Goal: Transaction & Acquisition: Purchase product/service

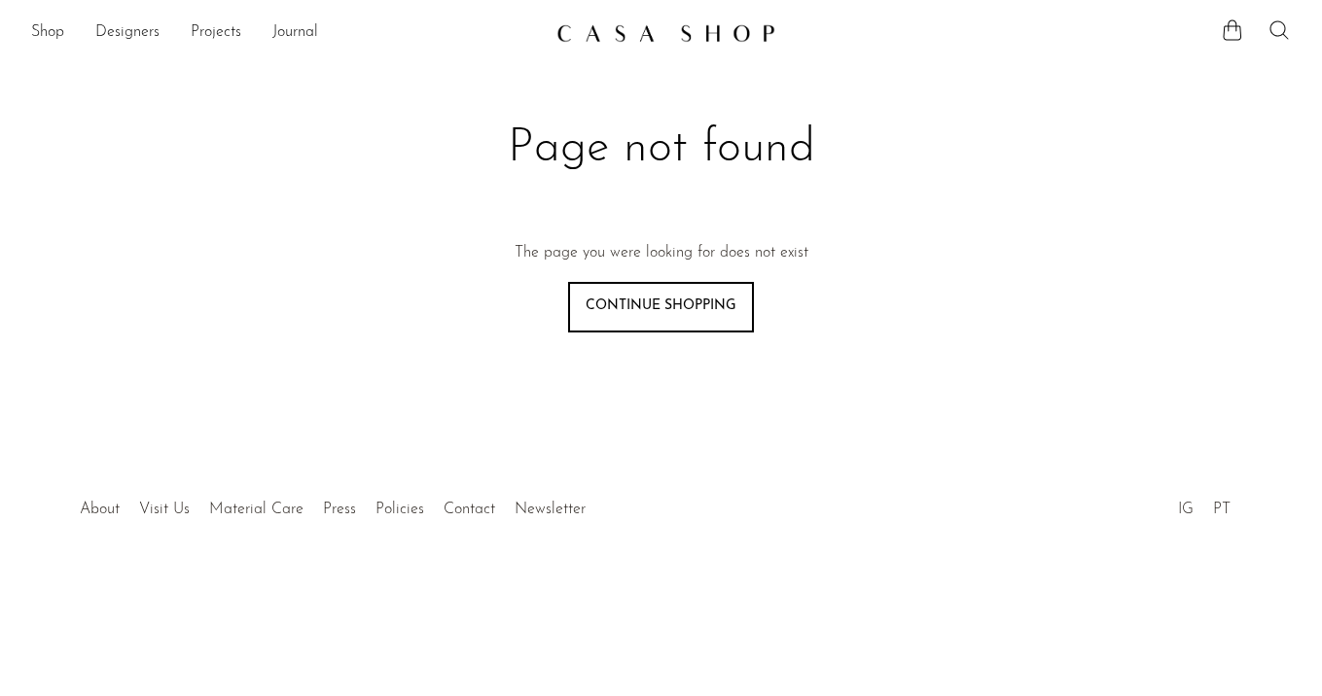
click at [1276, 18] on icon at bounding box center [1278, 29] width 23 height 23
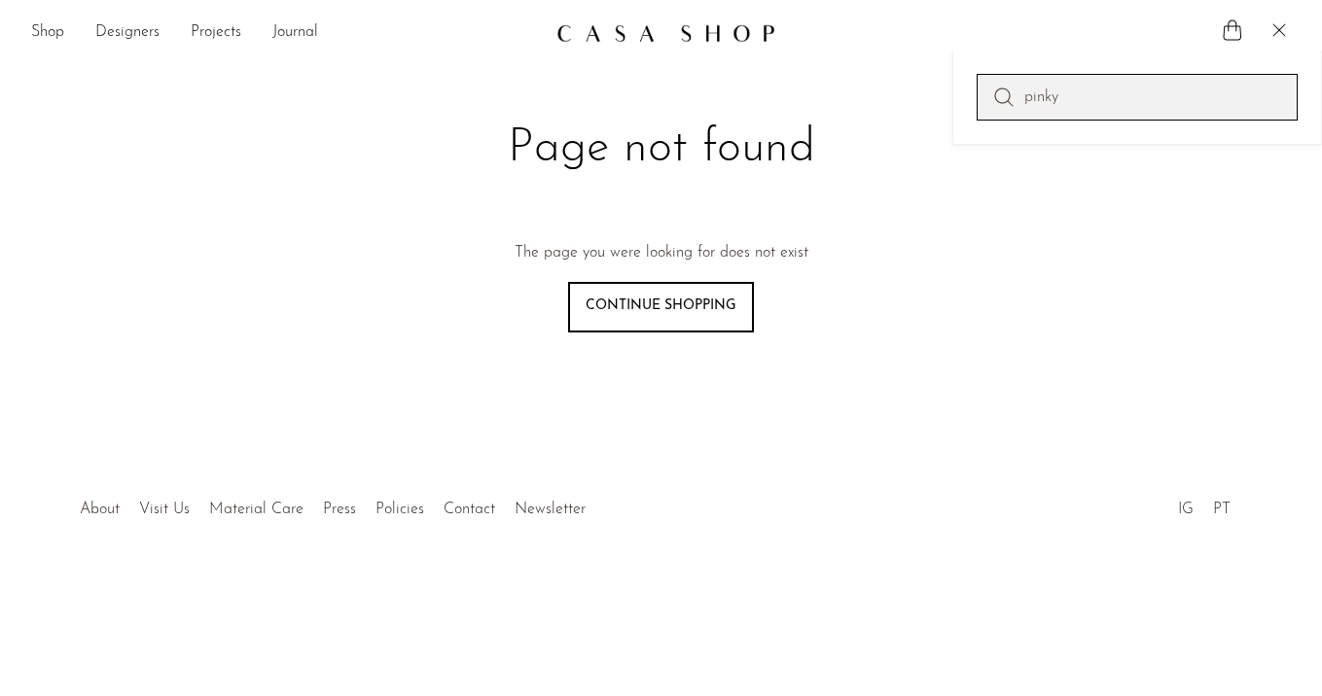
type input "pinky"
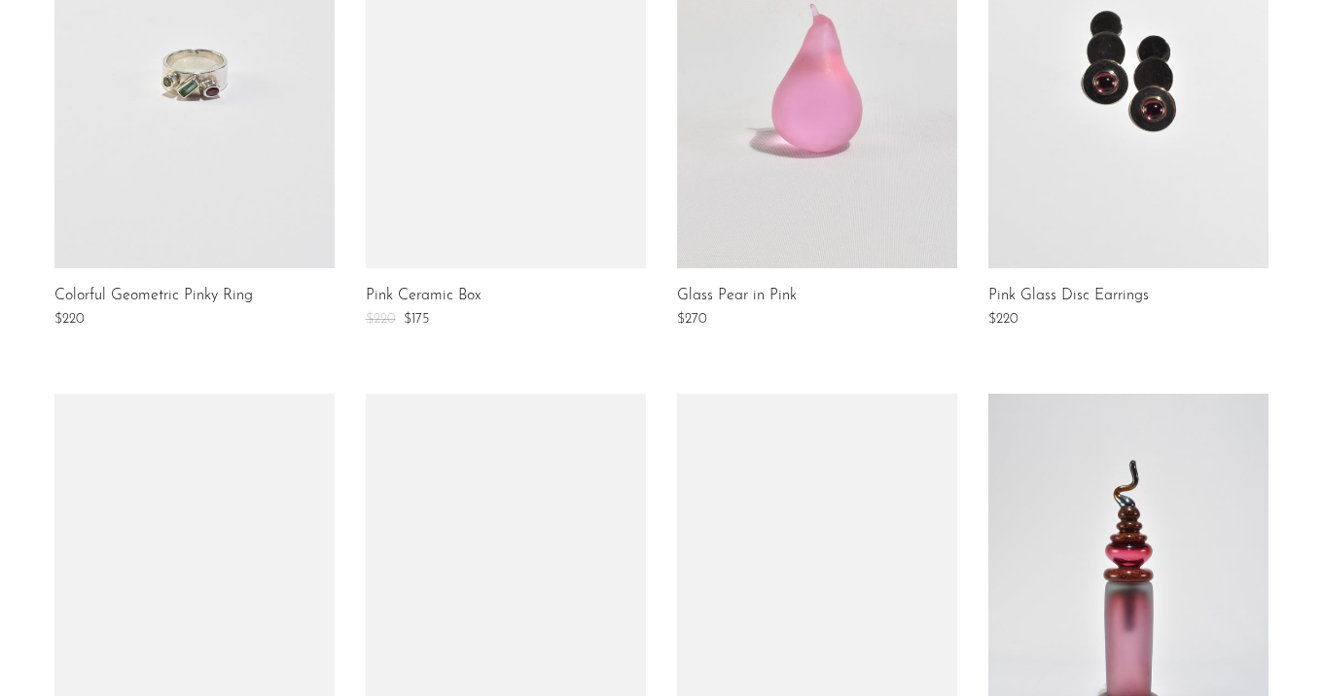
scroll to position [494, 0]
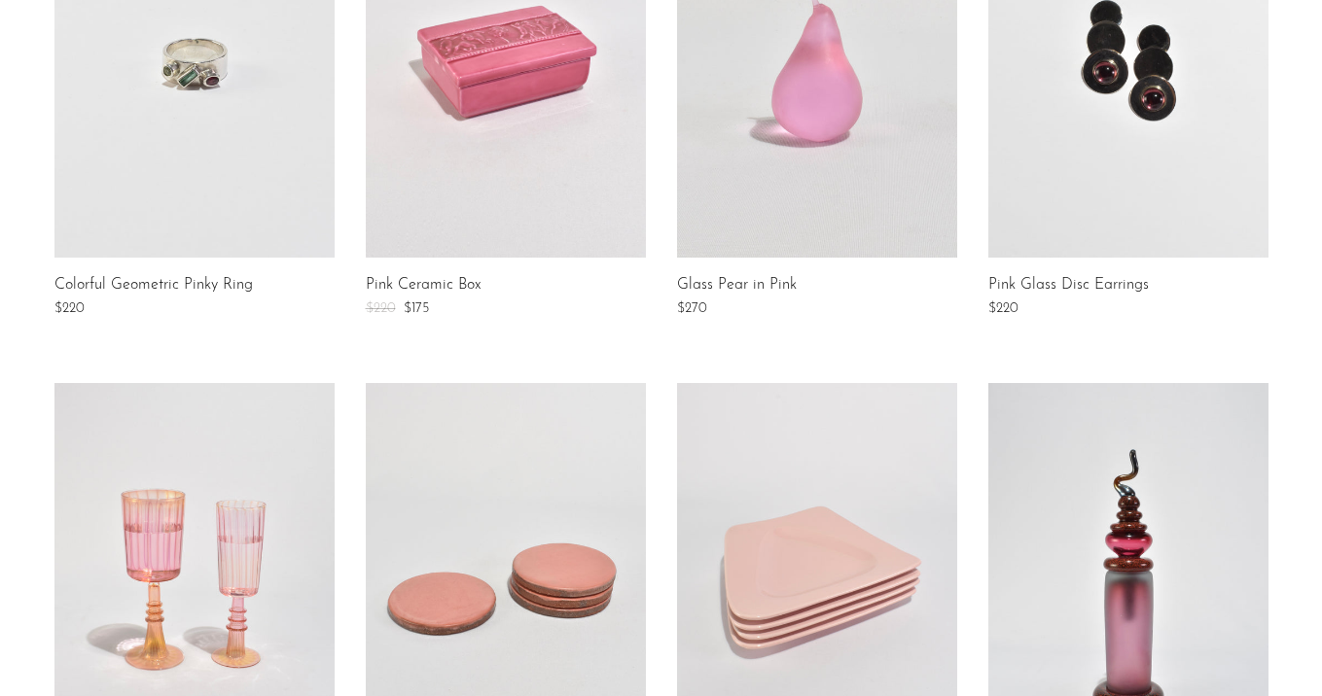
click at [123, 91] on link at bounding box center [194, 63] width 280 height 389
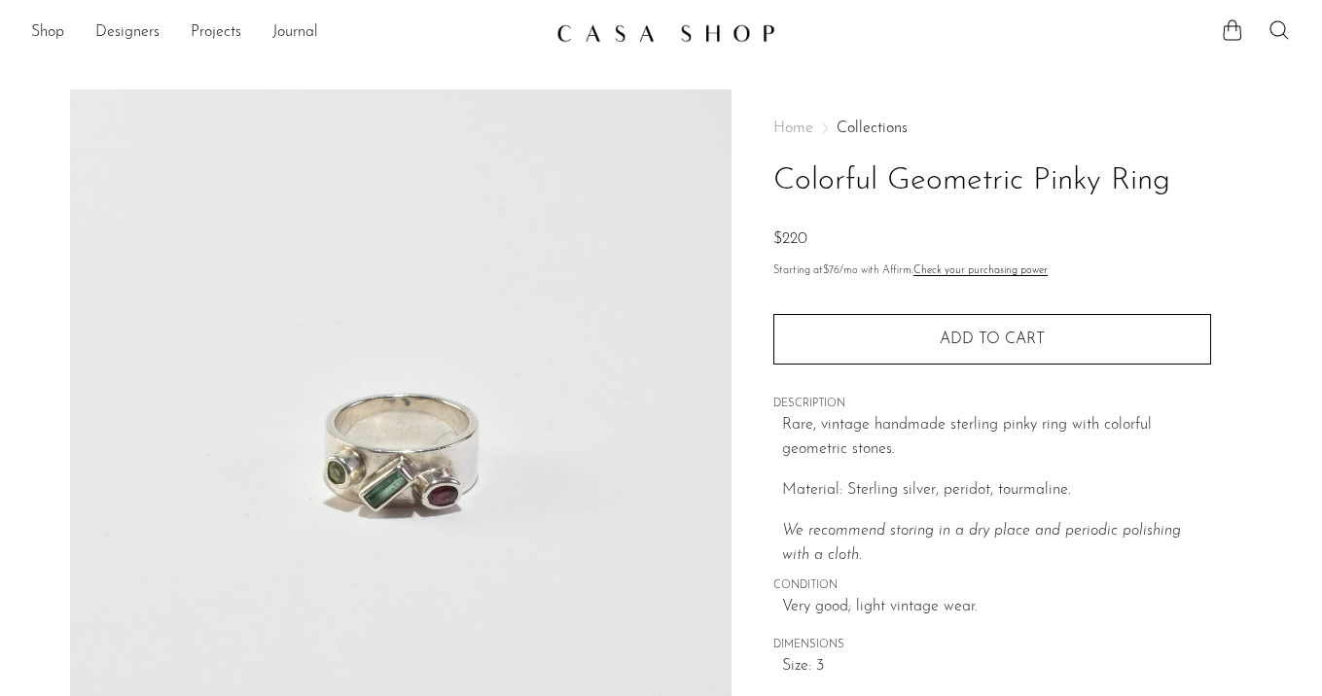
click at [1264, 24] on ul at bounding box center [1256, 32] width 70 height 29
click at [1279, 29] on icon at bounding box center [1278, 29] width 23 height 23
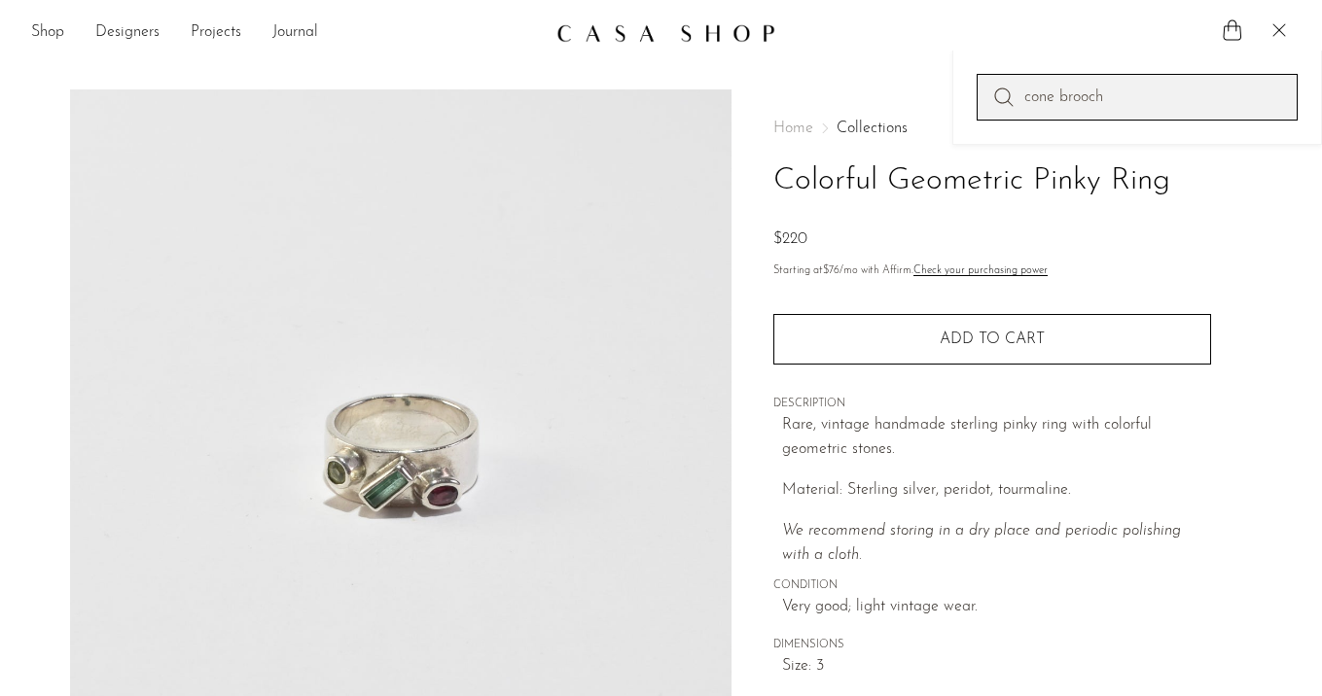
type input "cone brooch"
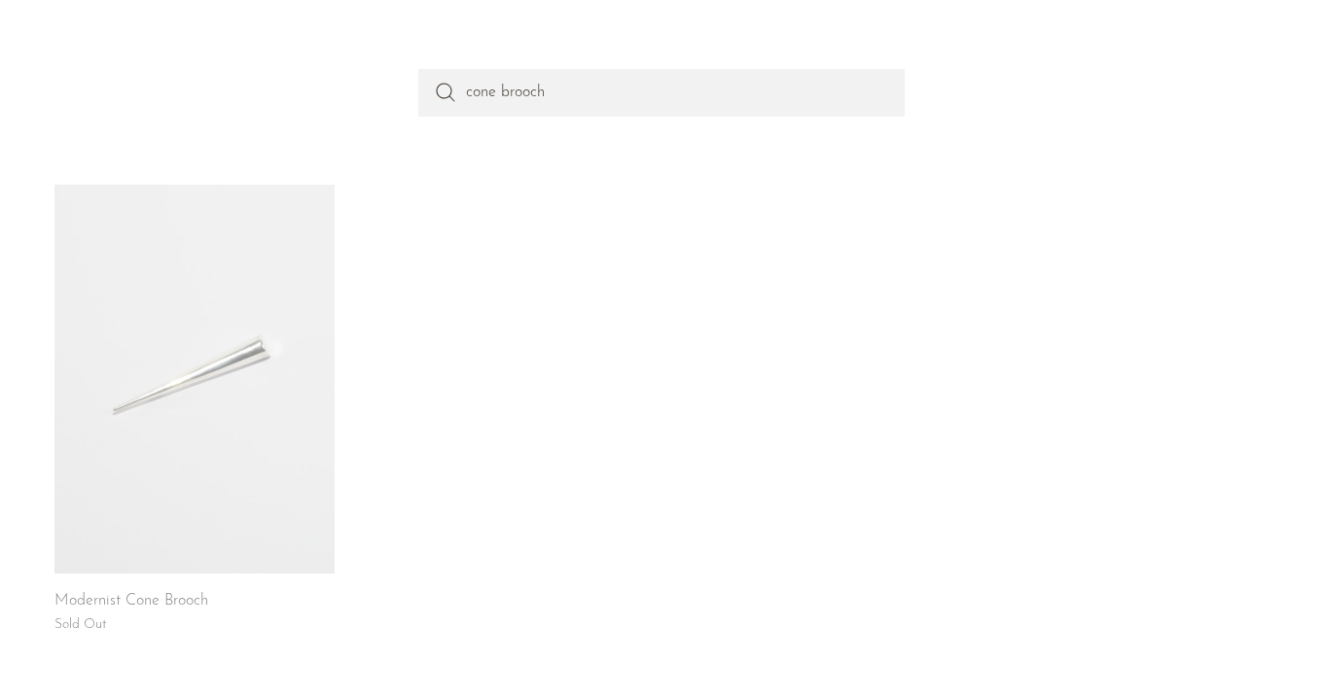
scroll to position [194, 0]
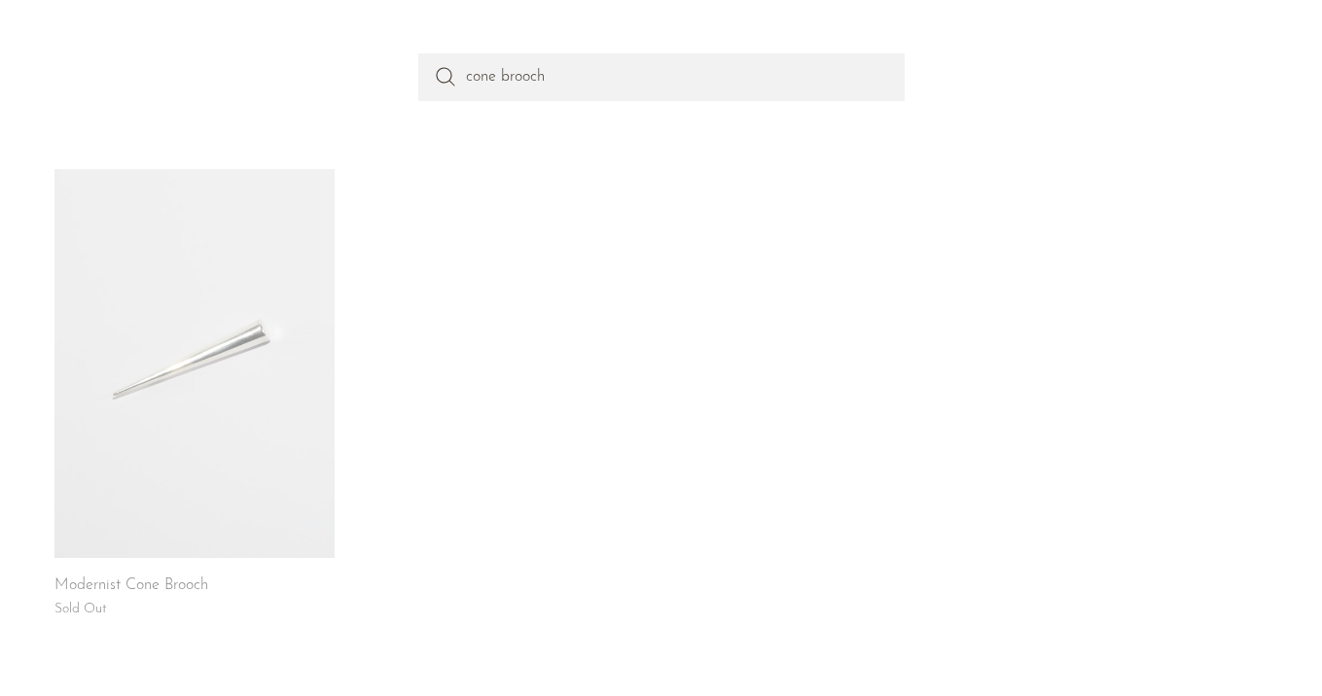
click at [271, 410] on link at bounding box center [194, 363] width 280 height 389
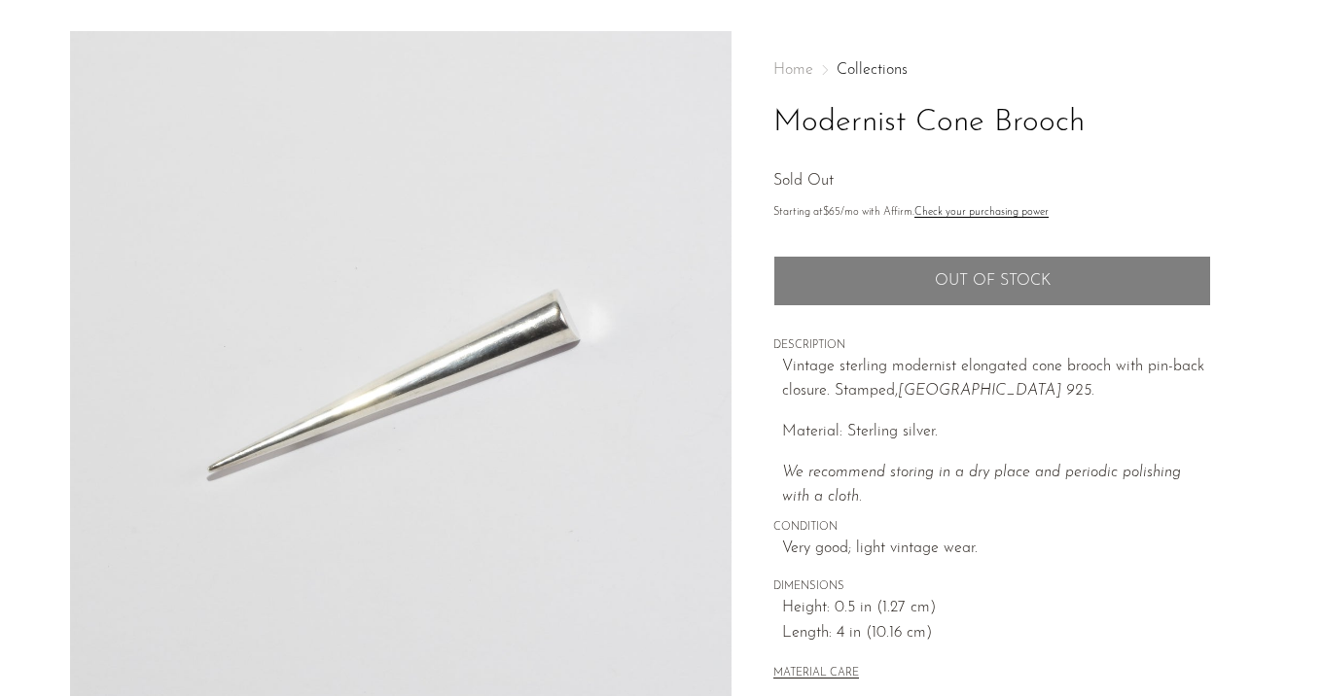
scroll to position [60, 0]
